Goal: Find specific fact: Find specific fact

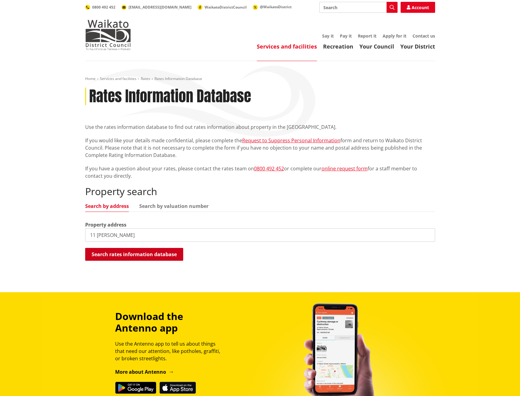
type input "11 Kepler"
click at [116, 254] on button "Search rates information database" at bounding box center [134, 254] width 98 height 13
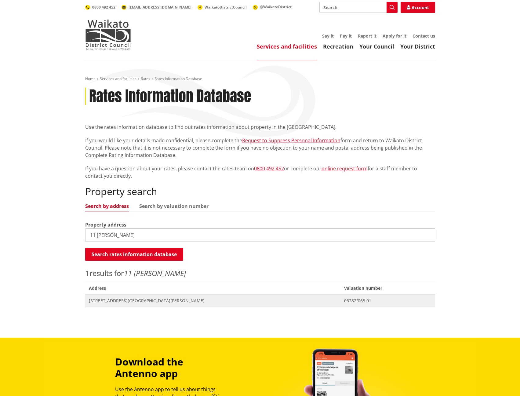
click at [100, 300] on span "[STREET_ADDRESS][GEOGRAPHIC_DATA][PERSON_NAME]" at bounding box center [213, 300] width 248 height 6
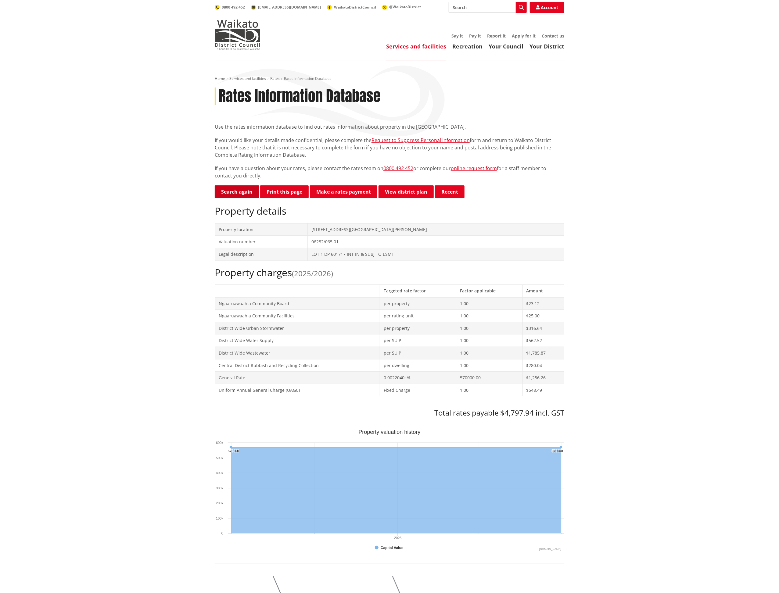
click at [243, 194] on link "Search again" at bounding box center [237, 191] width 44 height 13
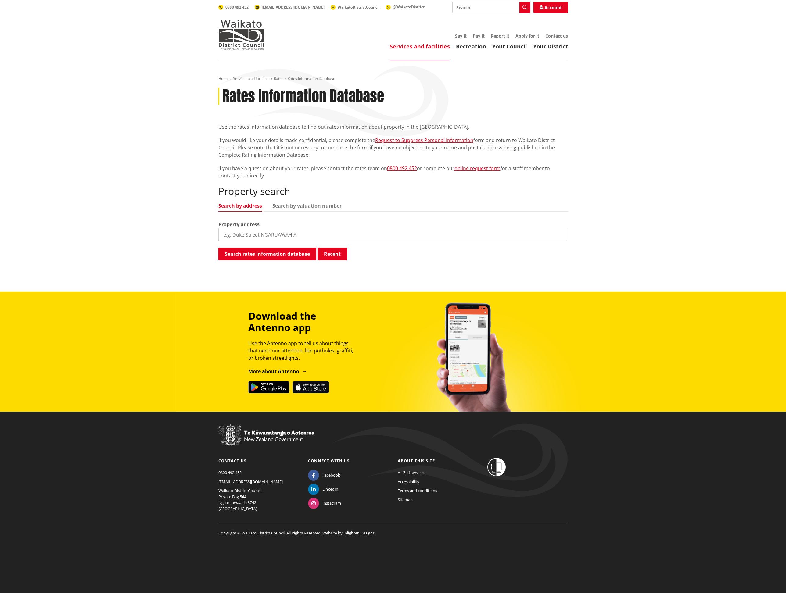
click at [246, 232] on input "search" at bounding box center [393, 234] width 350 height 13
type input "11a Kepler"
click at [251, 256] on button "Search rates information database" at bounding box center [267, 254] width 98 height 13
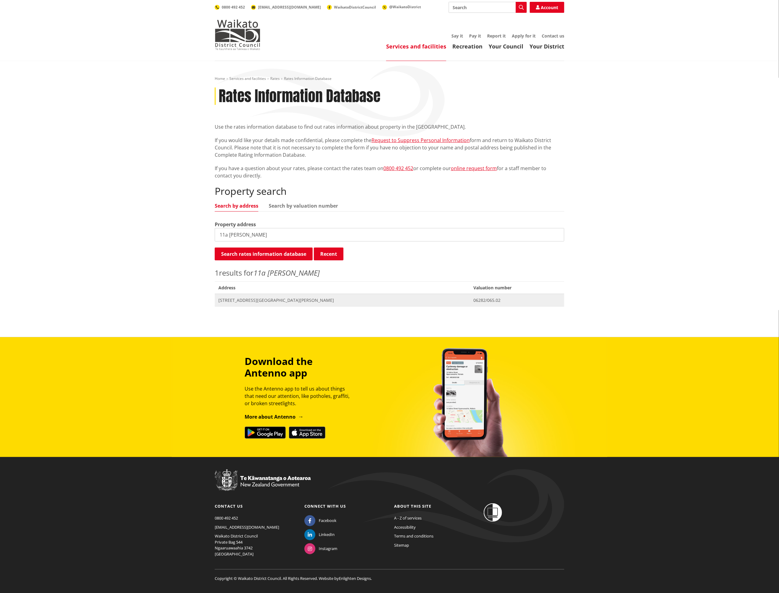
click at [246, 299] on span "[STREET_ADDRESS][GEOGRAPHIC_DATA][PERSON_NAME]" at bounding box center [342, 300] width 248 height 6
